Goal: Information Seeking & Learning: Learn about a topic

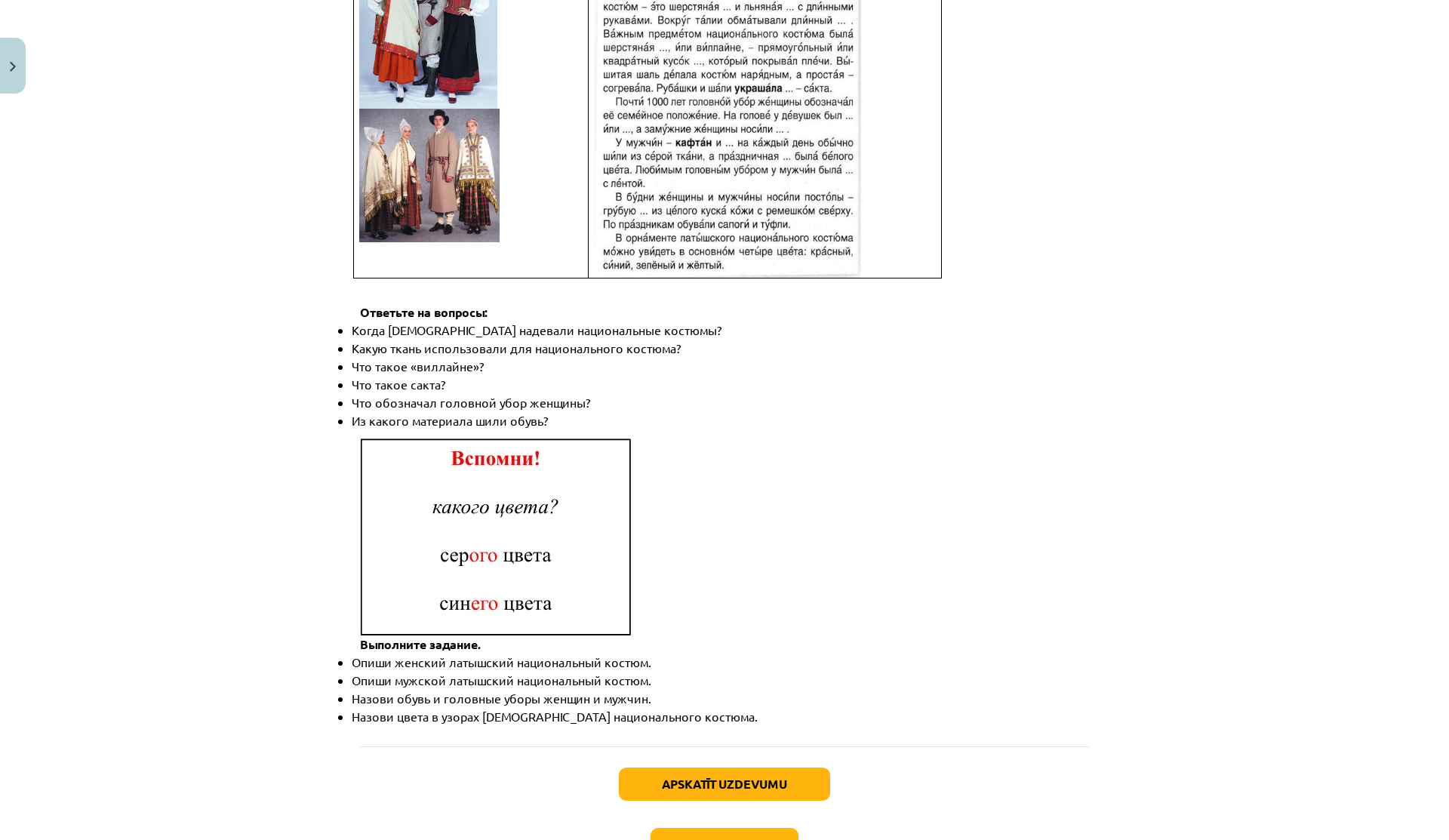
scroll to position [1972, 0]
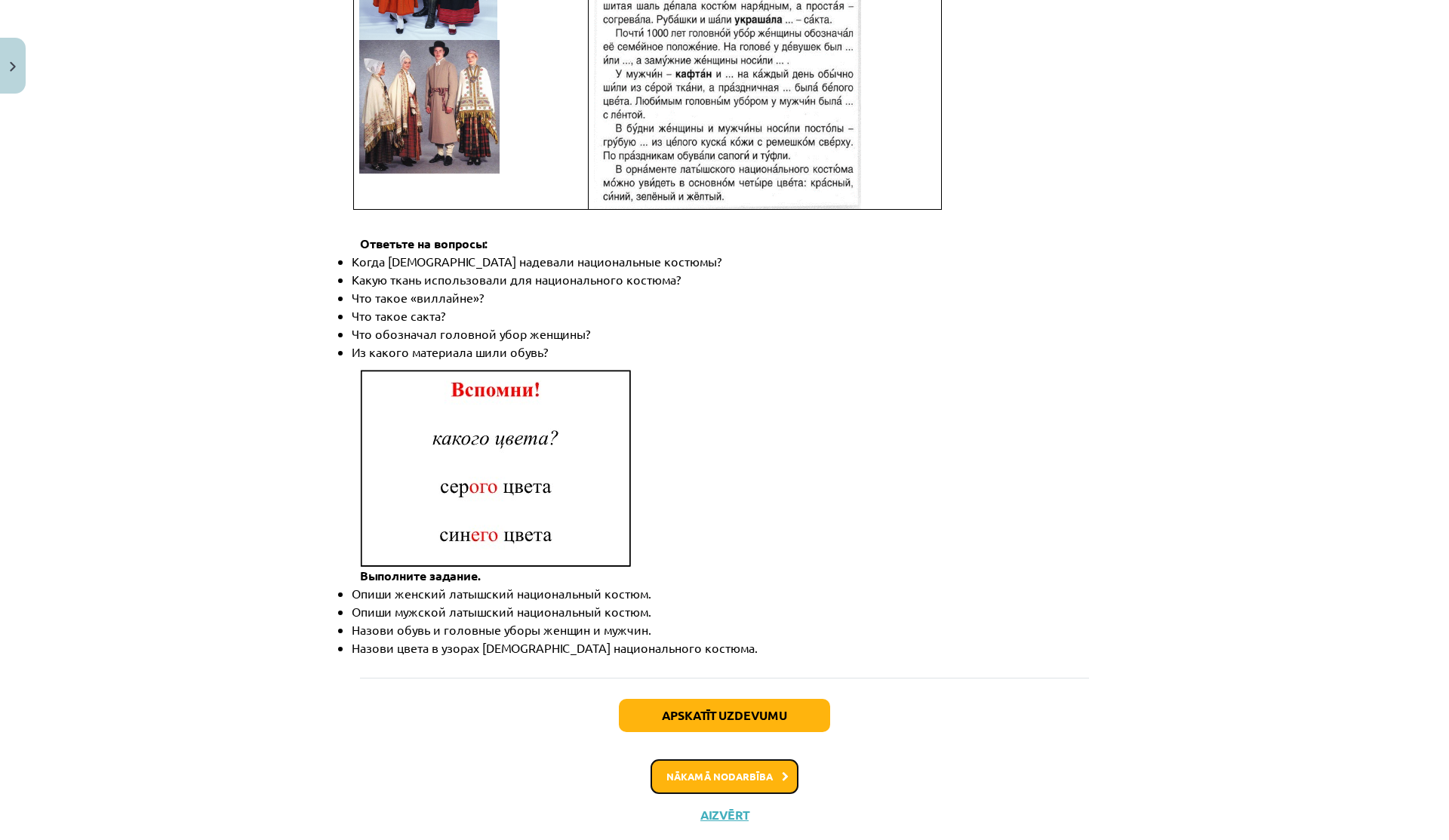
click at [657, 759] on button "Nākamā nodarbība" at bounding box center [724, 776] width 148 height 35
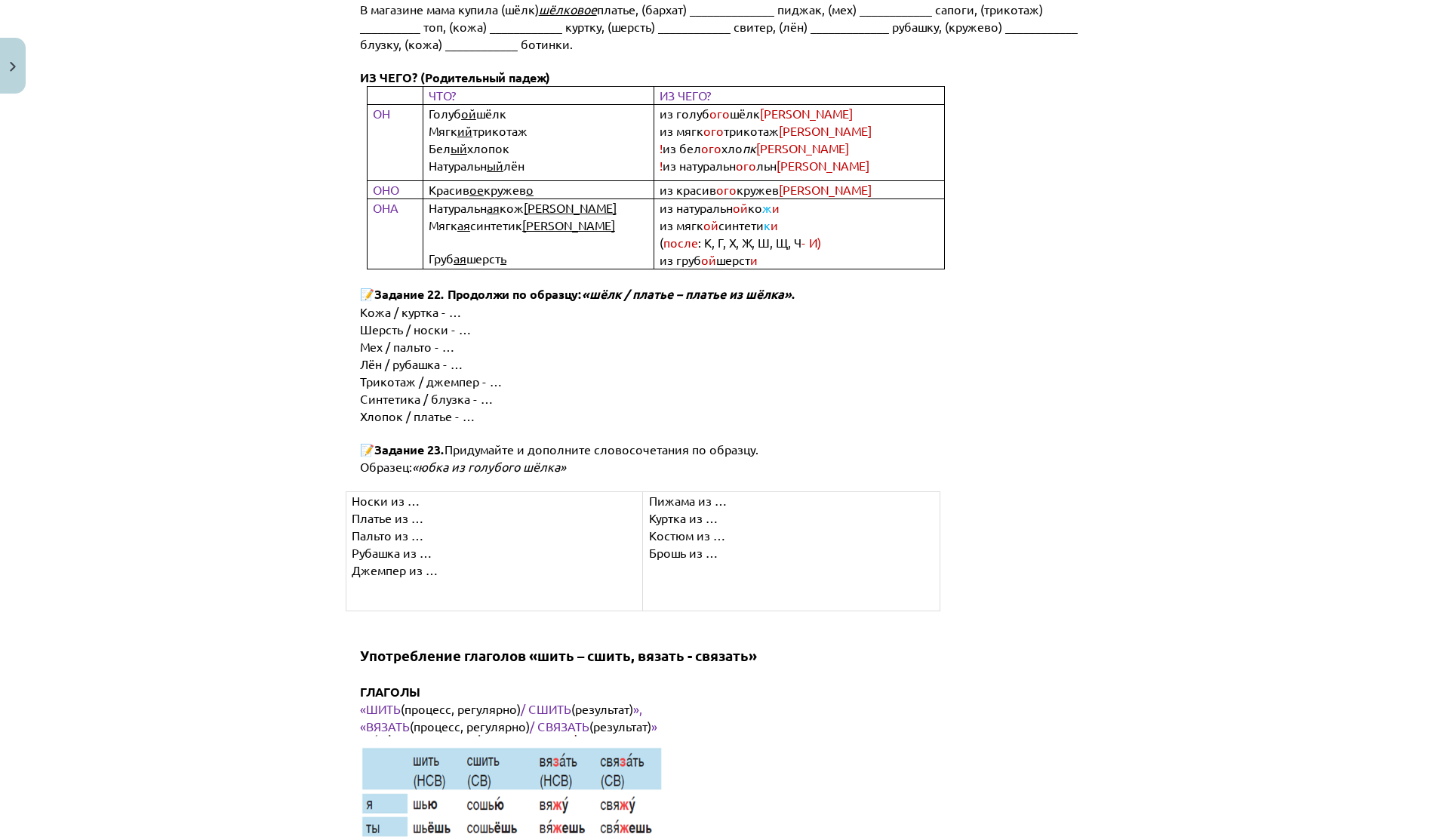
scroll to position [7420, 0]
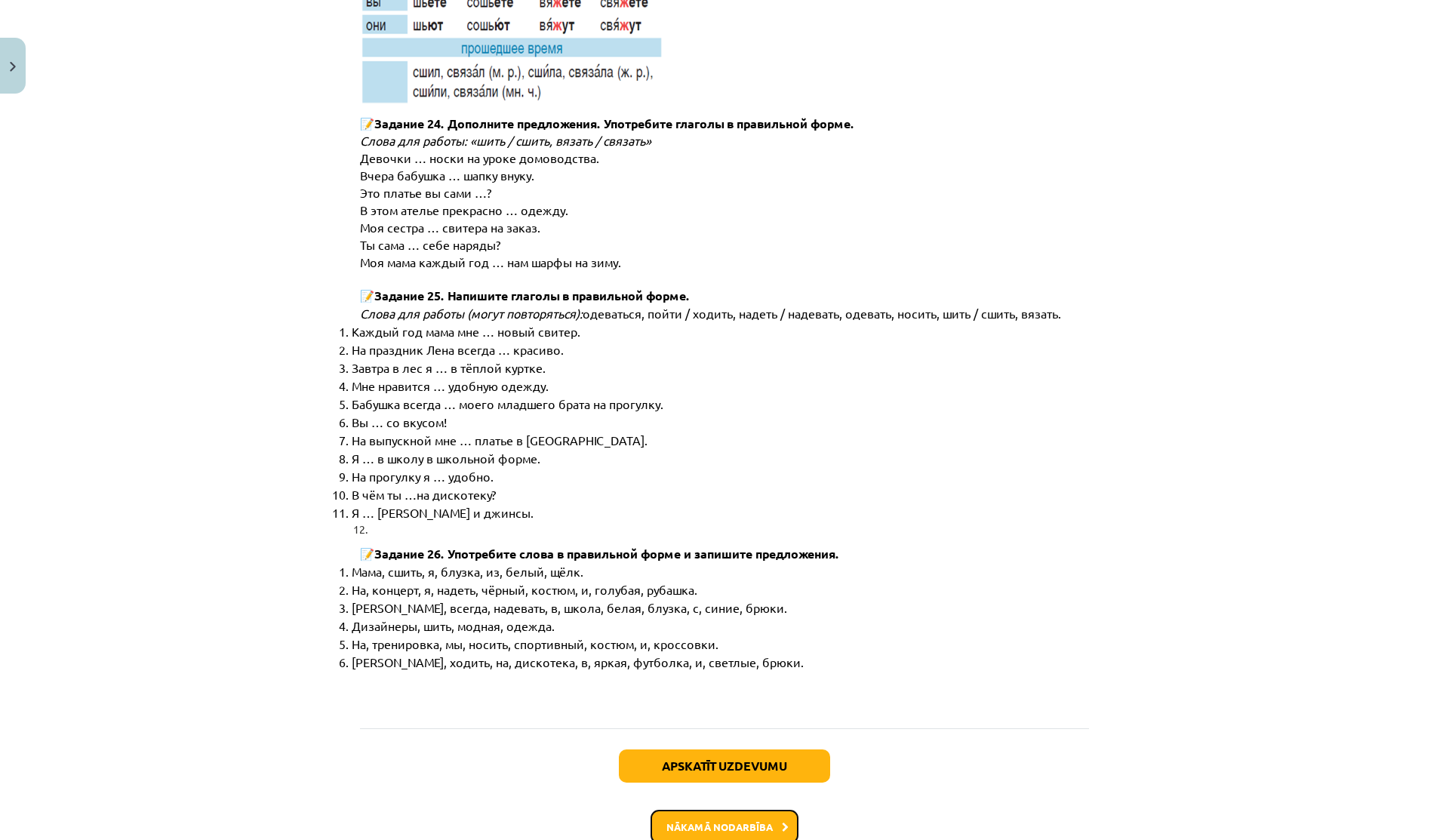
click at [671, 810] on button "Nākamā nodarbība" at bounding box center [724, 827] width 148 height 35
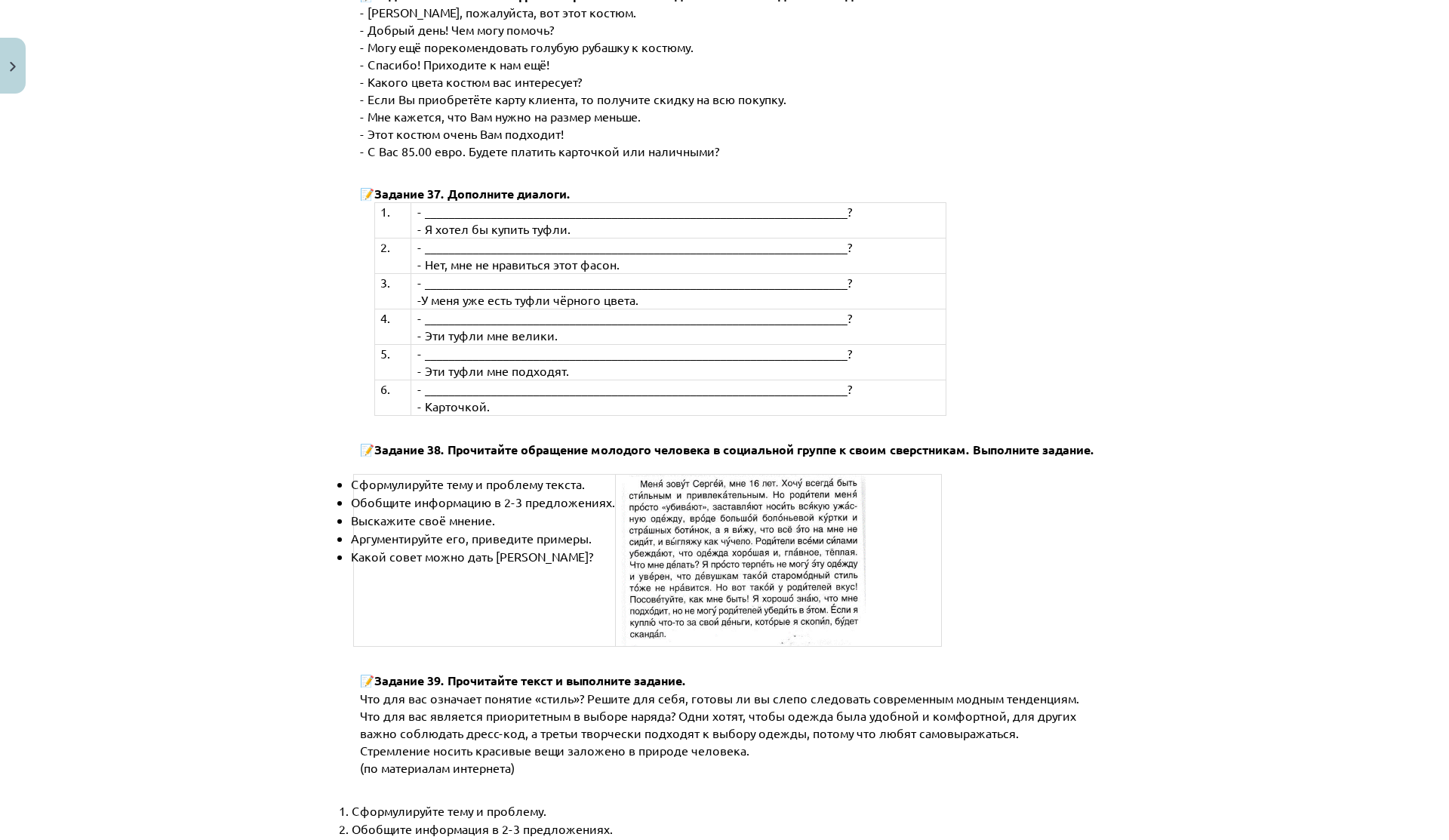
scroll to position [5539, 0]
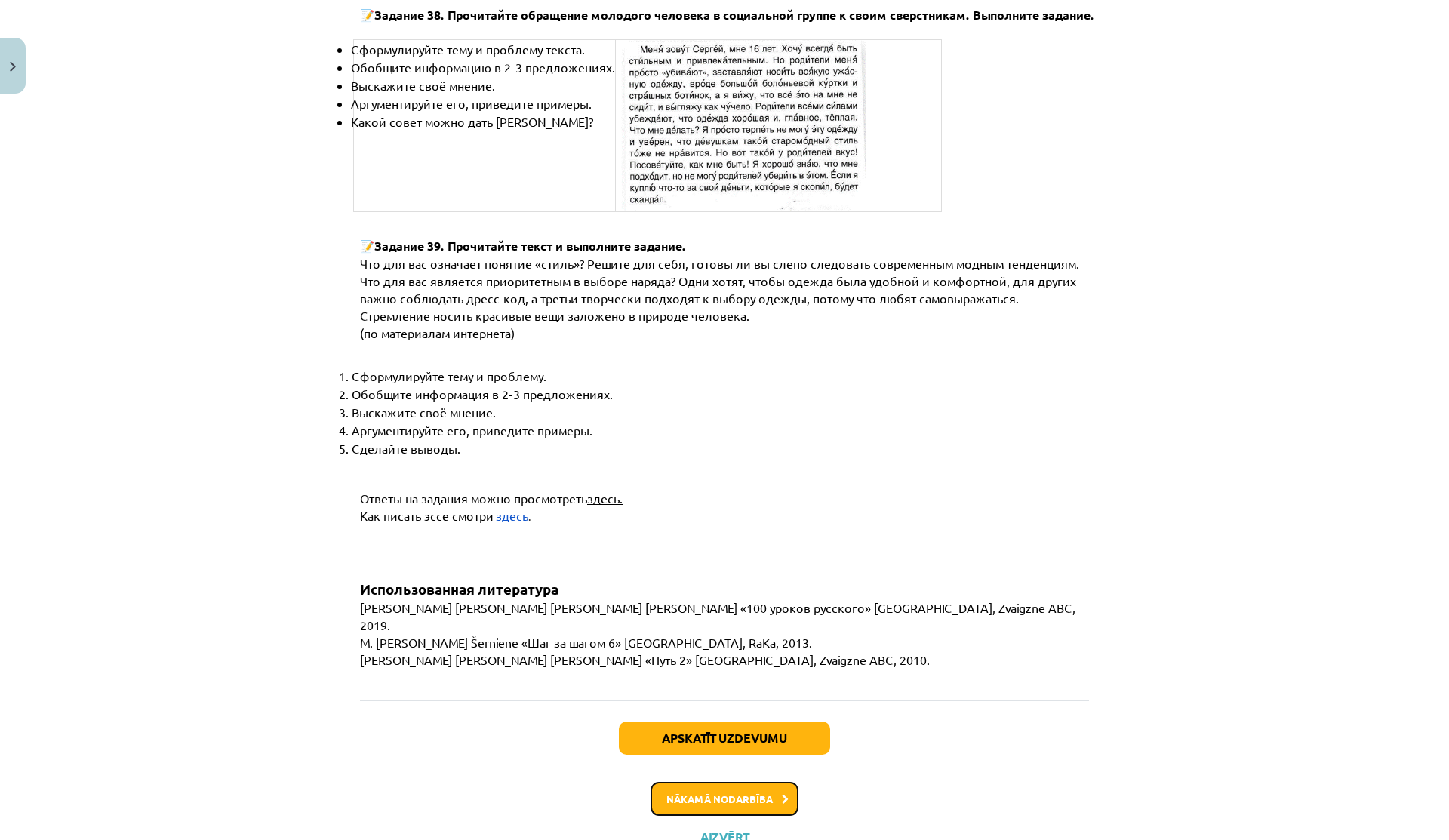
click at [657, 782] on button "Nākamā nodarbība" at bounding box center [724, 799] width 148 height 35
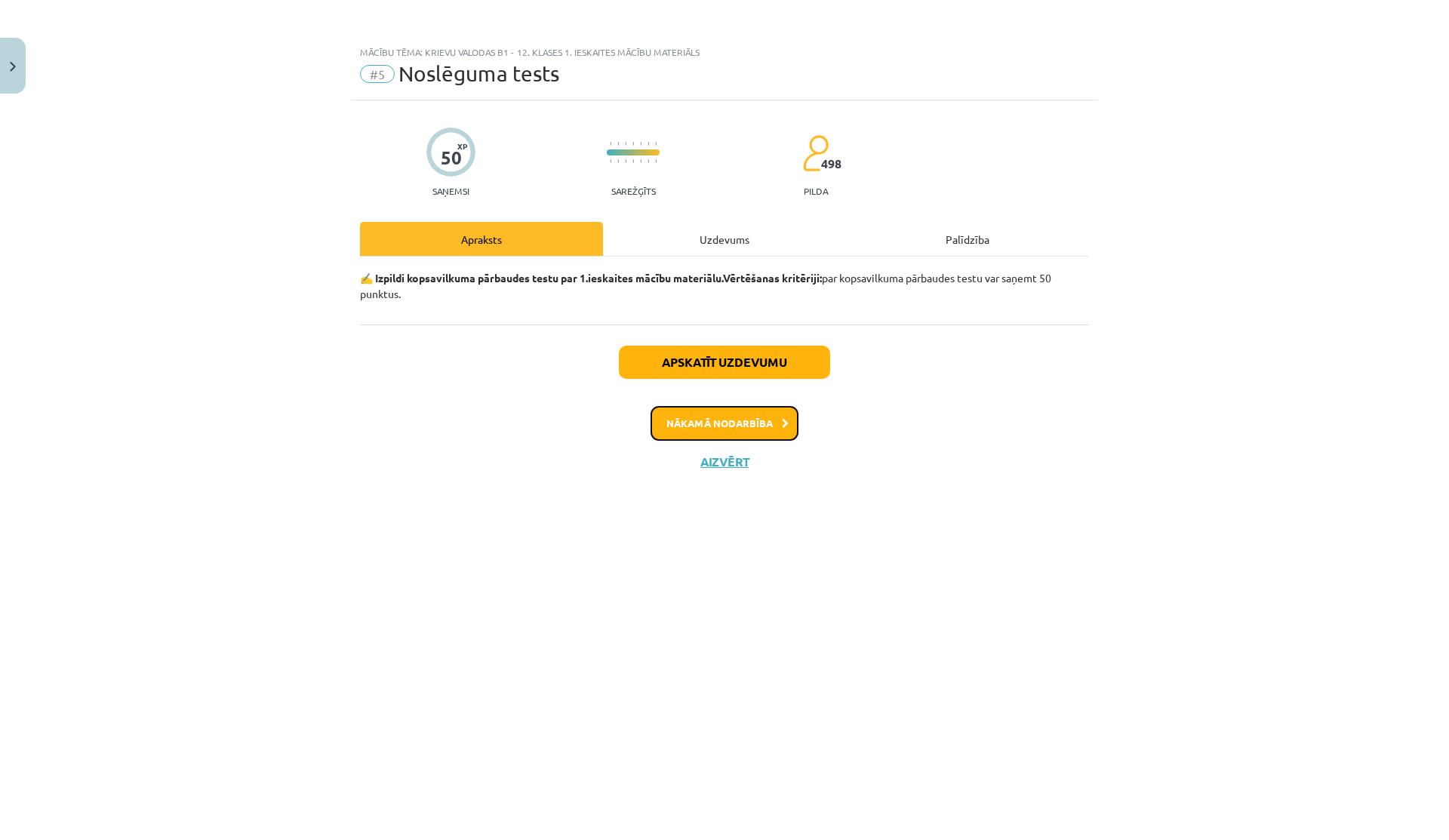
scroll to position [0, 0]
click at [725, 467] on button "Aizvērt" at bounding box center [724, 461] width 57 height 15
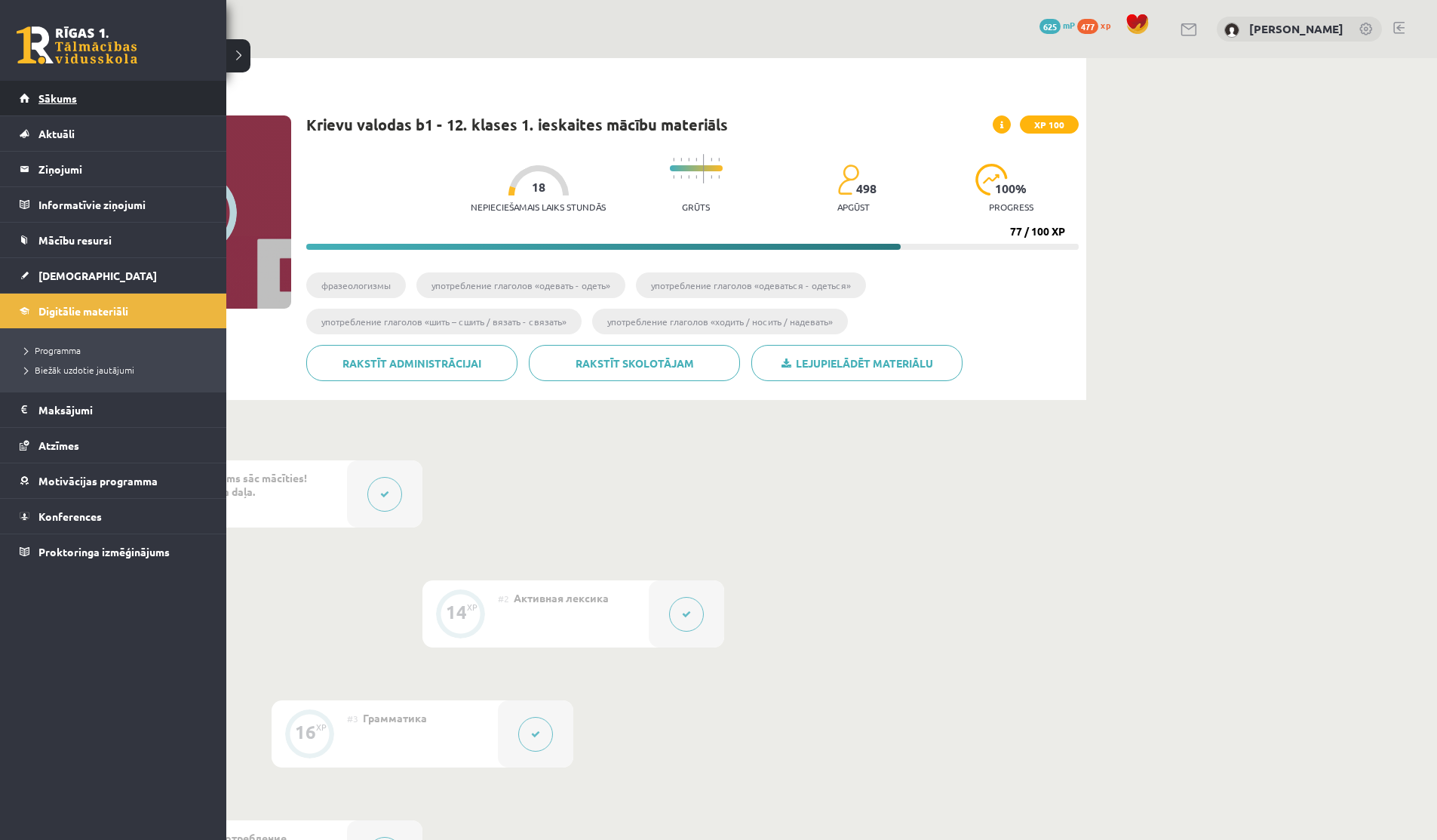
click at [31, 100] on link "Sākums" at bounding box center [114, 98] width 188 height 35
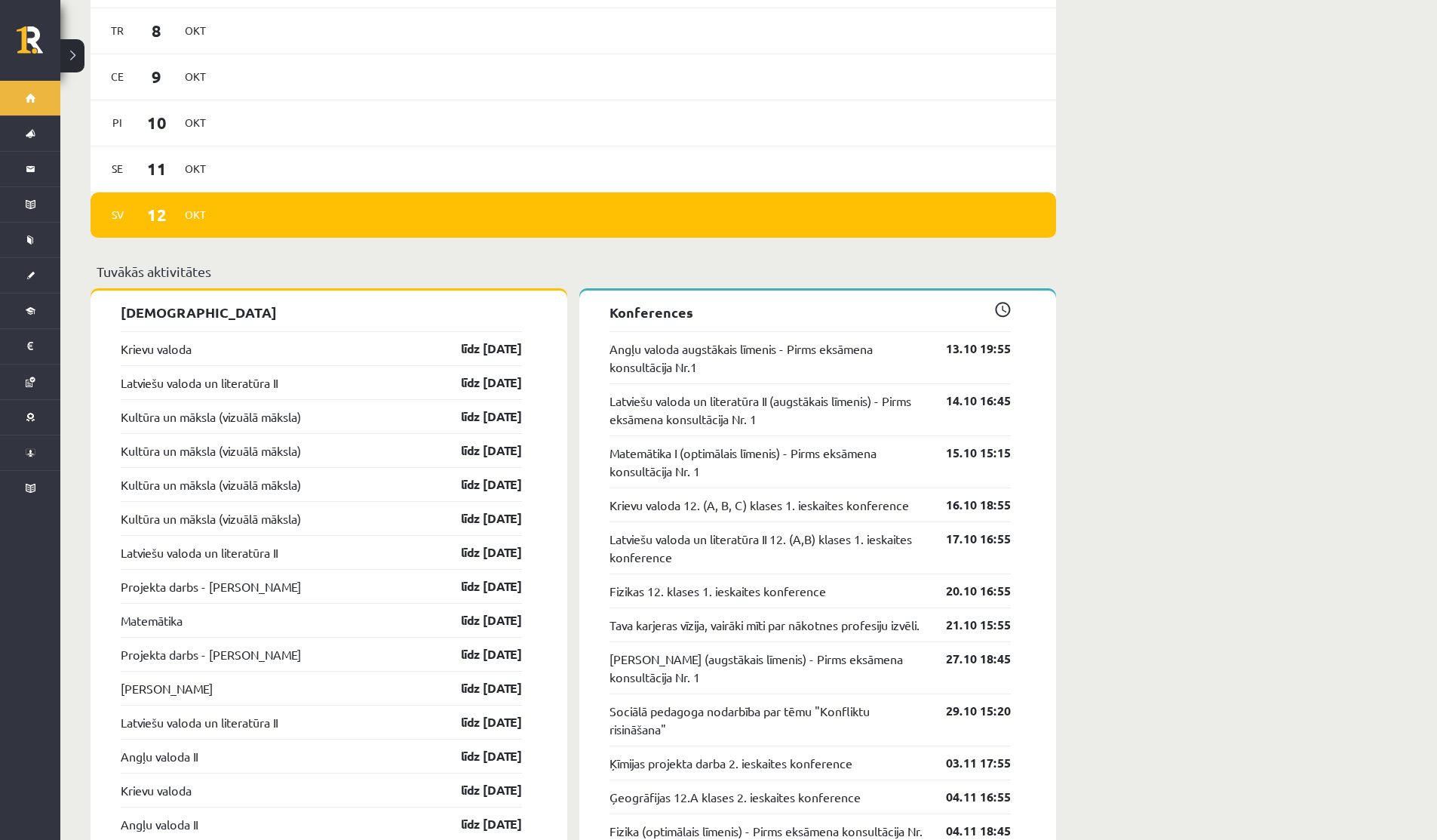
scroll to position [1144, 0]
